Goal: Navigation & Orientation: Find specific page/section

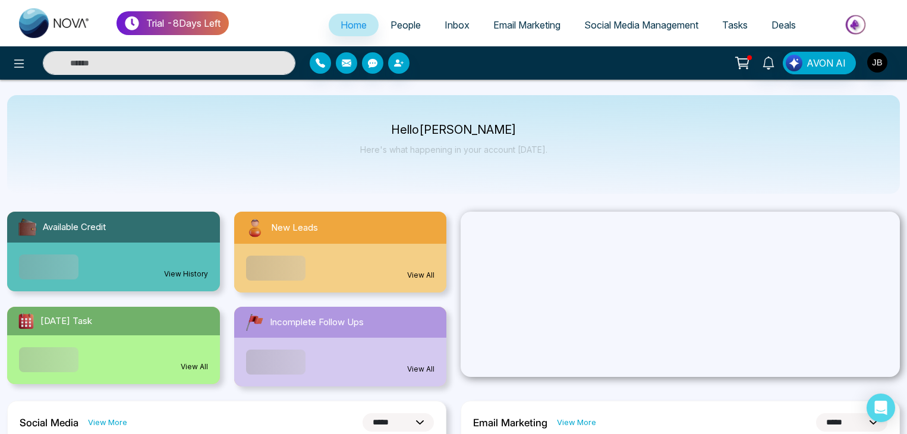
select select "*"
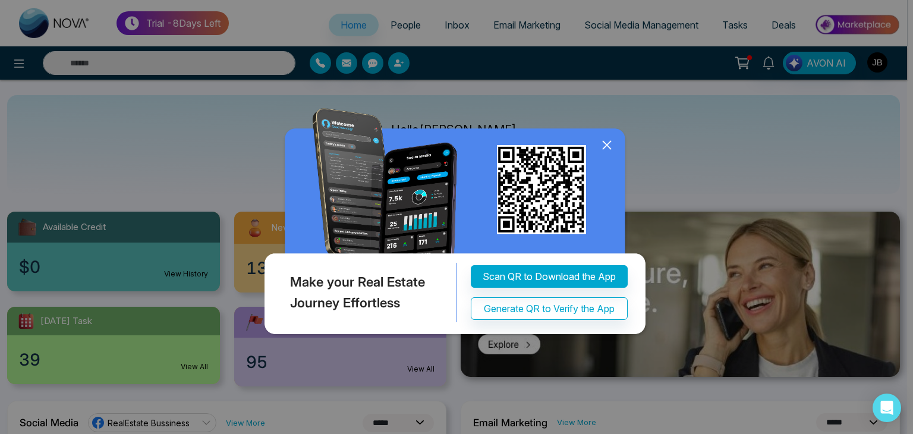
click at [609, 145] on icon at bounding box center [607, 145] width 18 height 18
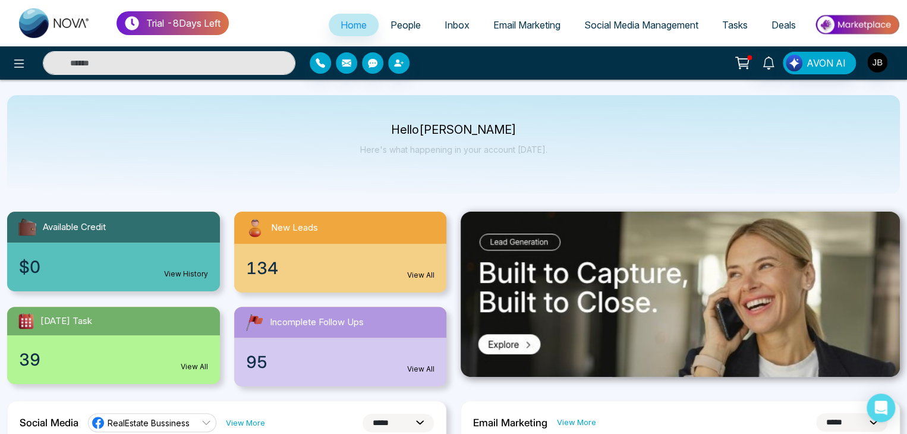
click at [394, 29] on span "People" at bounding box center [406, 25] width 30 height 12
